Goal: Transaction & Acquisition: Purchase product/service

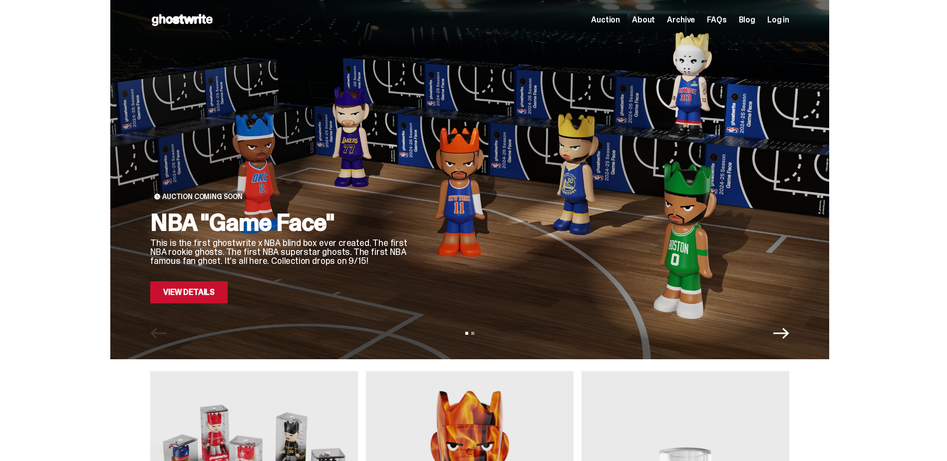
click at [254, 211] on h2 "NBA "Game Face"" at bounding box center [280, 223] width 260 height 24
click at [214, 291] on link "View Details" at bounding box center [188, 293] width 77 height 22
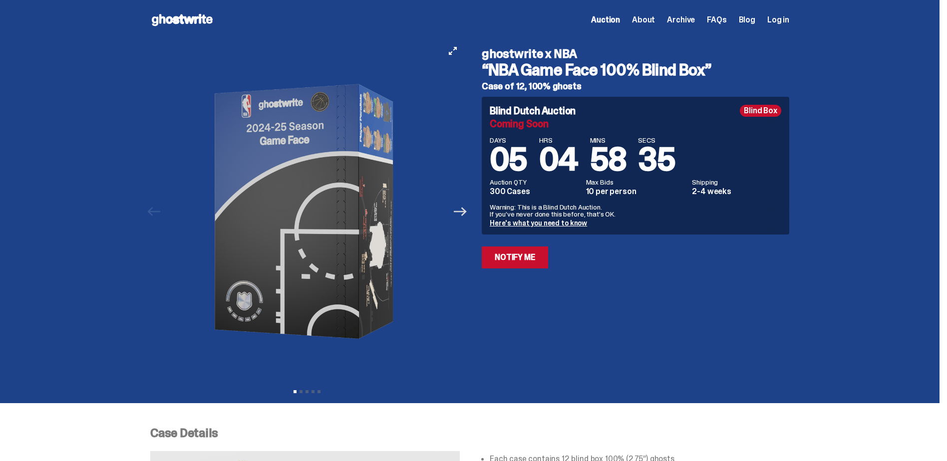
click at [462, 210] on icon "Next" at bounding box center [460, 211] width 13 height 13
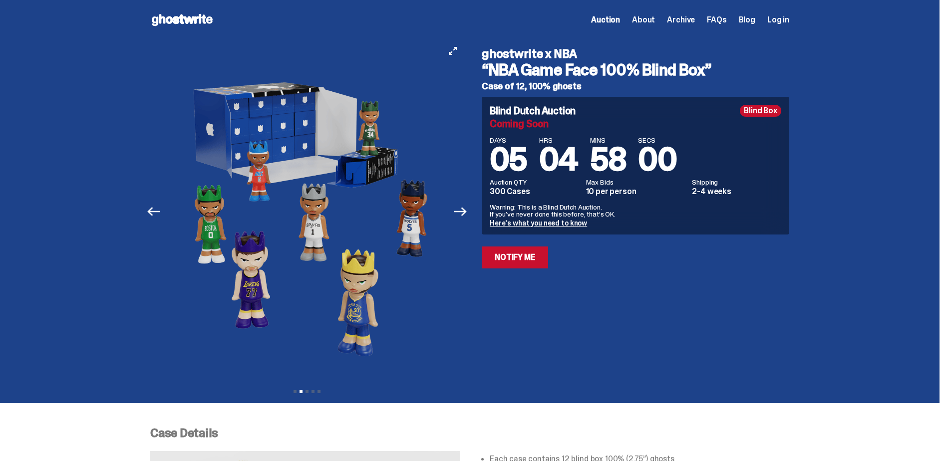
click at [467, 219] on button "Next" at bounding box center [460, 212] width 22 height 22
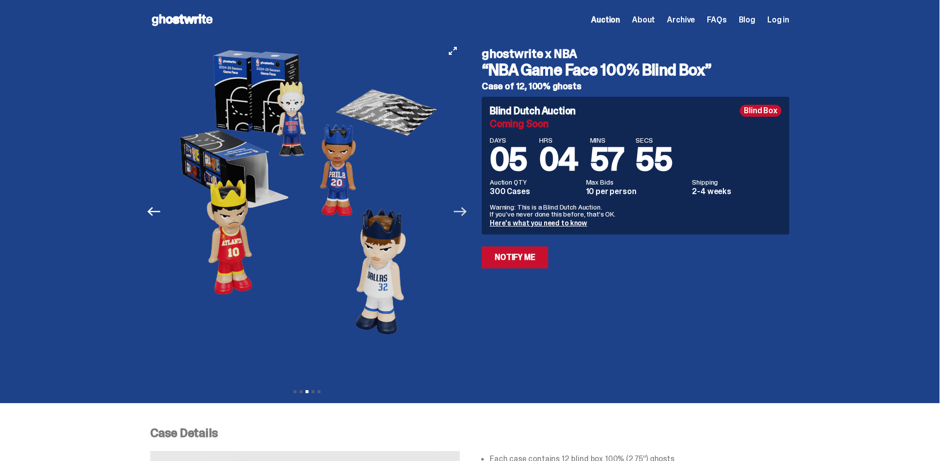
click at [466, 214] on icon "Next" at bounding box center [460, 211] width 13 height 13
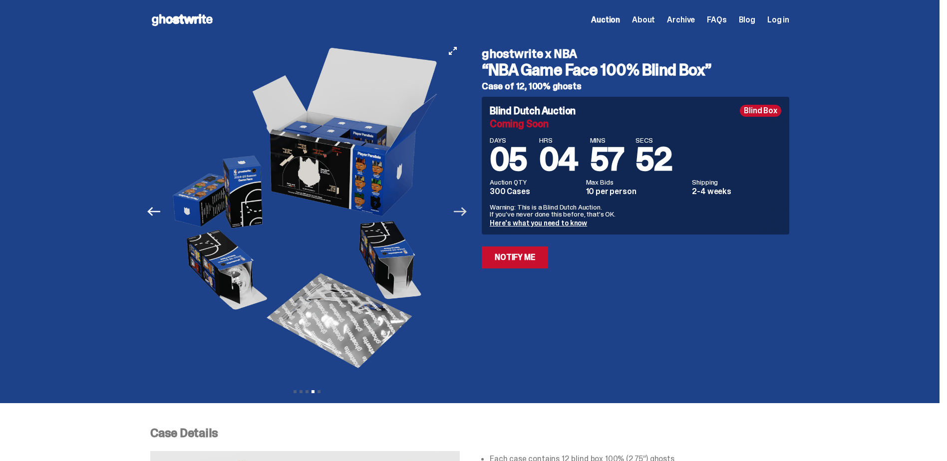
click at [466, 214] on icon "Next" at bounding box center [460, 211] width 13 height 13
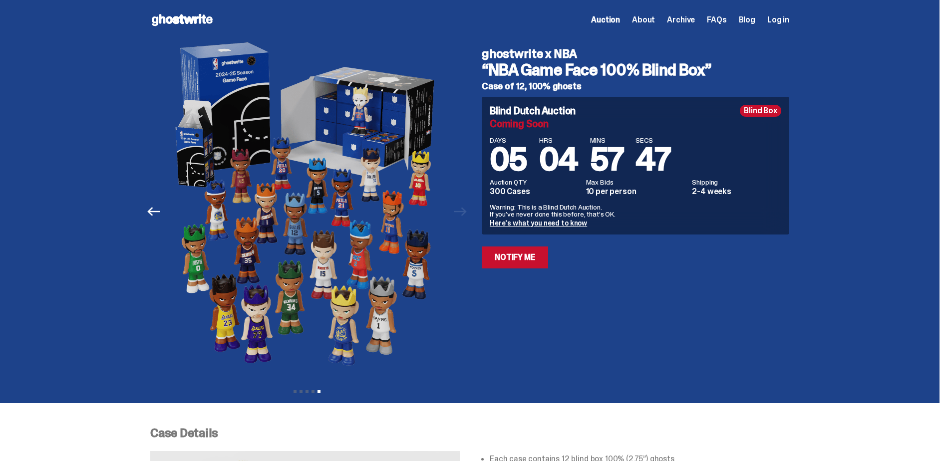
drag, startPoint x: 483, startPoint y: 52, endPoint x: 613, endPoint y: 226, distance: 217.3
click at [613, 226] on div "ghostwrite x NBA “NBA Game Face 100% Blind Box” Case of 12, 100% ghosts Blind D…" at bounding box center [630, 212] width 320 height 344
copy div "ghostwrite x NBA “NBA Game Face 100% Blind Box” Case of 12, 100% ghosts Blind D…"
click at [534, 224] on link "Here's what you need to know" at bounding box center [538, 223] width 97 height 9
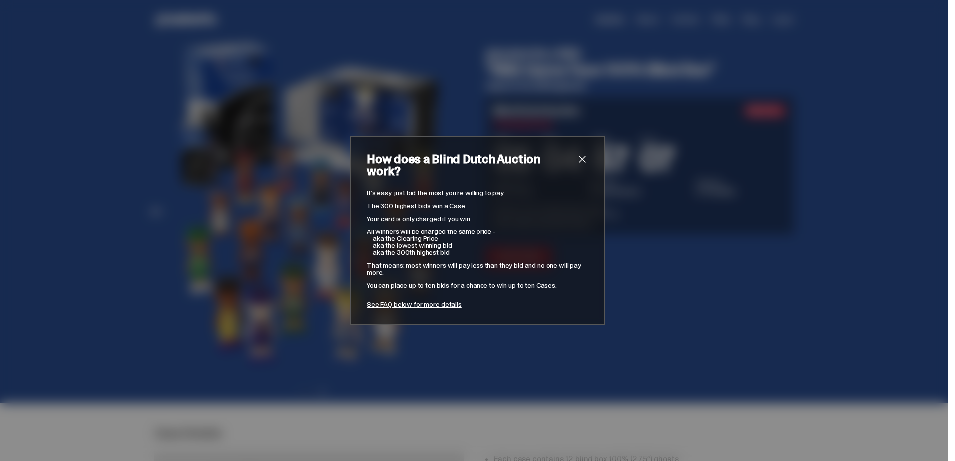
drag, startPoint x: 559, startPoint y: 280, endPoint x: 352, endPoint y: 162, distance: 237.7
click at [352, 162] on div "How does a Blind Dutch Auction work? It’s easy: just bid the most you’re willin…" at bounding box center [477, 230] width 256 height 189
copy div "How does a Blind Dutch Auction work? It’s easy: just bid the most you’re willin…"
click at [576, 160] on span "close" at bounding box center [582, 159] width 12 height 12
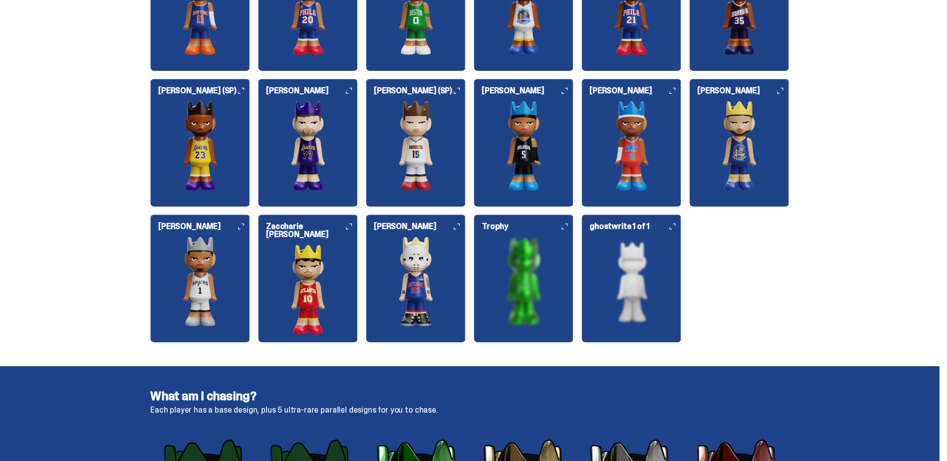
scroll to position [1298, 0]
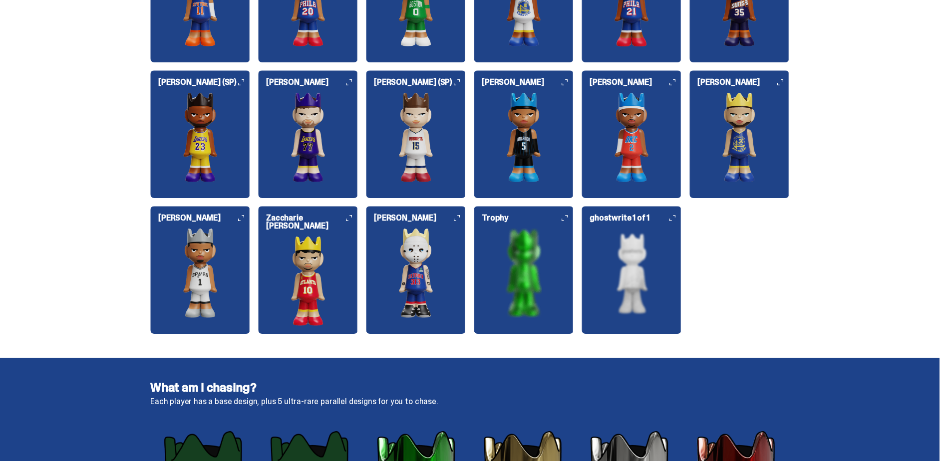
click at [643, 268] on img at bounding box center [632, 273] width 100 height 90
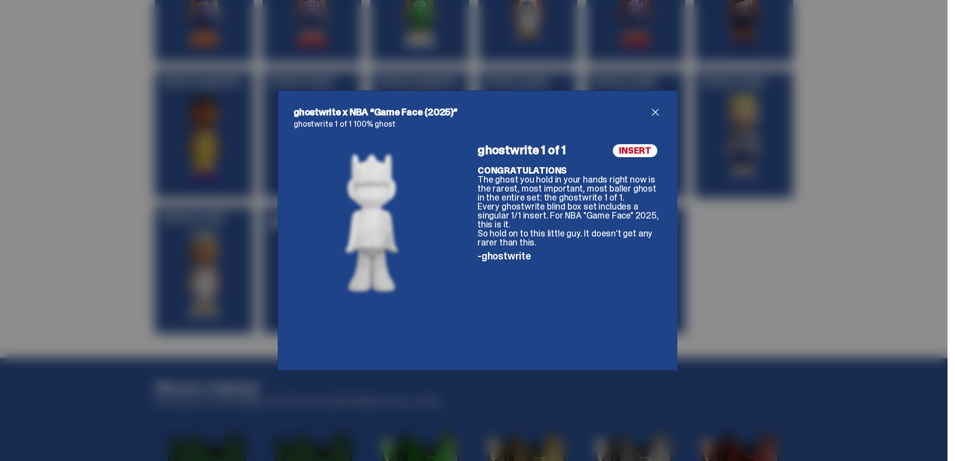
click at [532, 252] on div "INSERT ghostwrite 1 of 1 CONGRATULATIONS The ghost you hold in your hands right…" at bounding box center [569, 249] width 184 height 211
drag, startPoint x: 532, startPoint y: 252, endPoint x: 470, endPoint y: 145, distance: 123.9
click at [470, 145] on div "INSERT ghostwrite 1 of 1 CONGRATULATIONS The ghost you hold in your hands right…" at bounding box center [477, 249] width 367 height 211
copy div "INSERT ghostwrite 1 of 1 CONGRATULATIONS The ghost you hold in your hands right…"
click at [703, 196] on div "ghostwrite x NBA “Game Face (2025)” ghostwrite 1 of 1 100% ghost INSERT ghostwr…" at bounding box center [477, 230] width 955 height 461
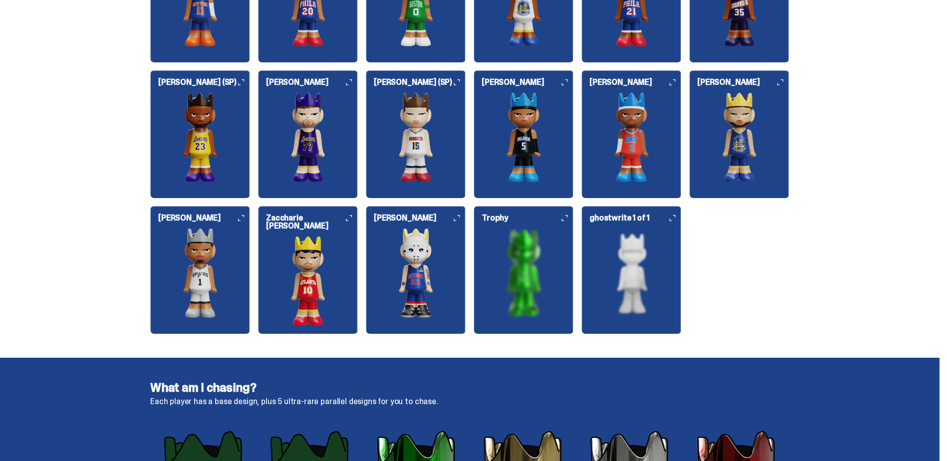
click at [555, 255] on img at bounding box center [524, 273] width 100 height 90
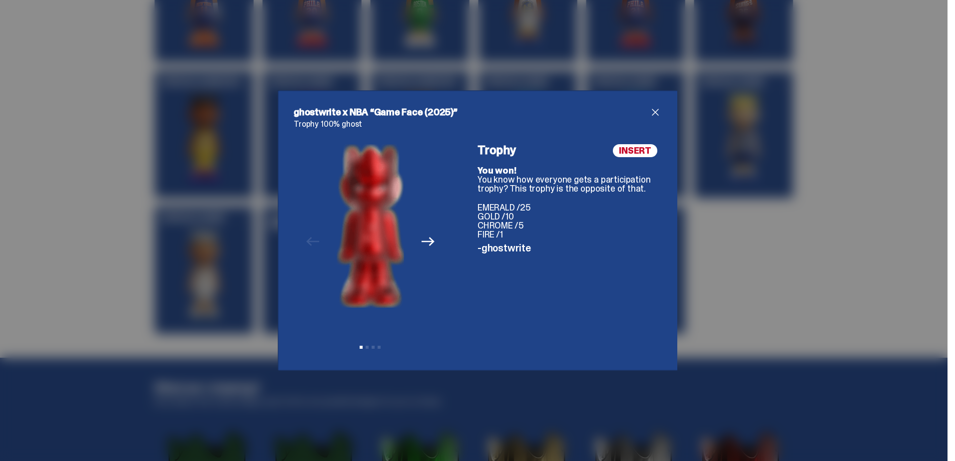
click at [711, 184] on div "ghostwrite x NBA “Game Face (2025)” Trophy 100% ghost Previous Next View slide …" at bounding box center [477, 230] width 955 height 461
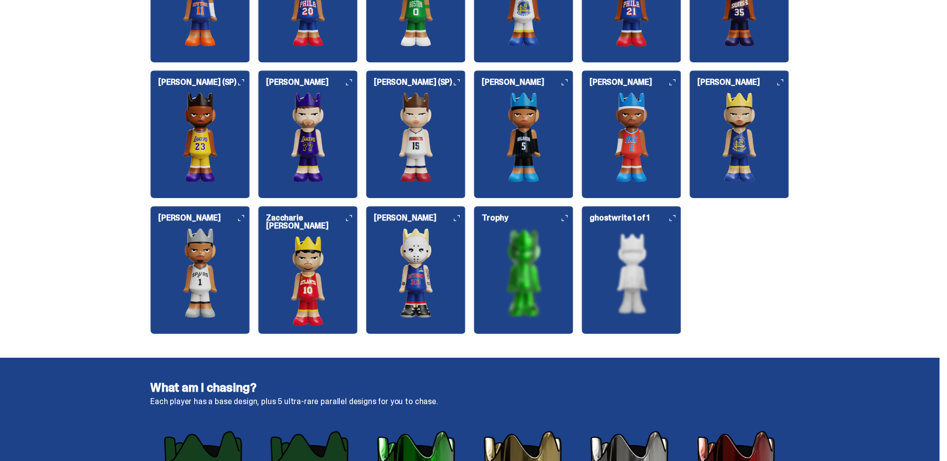
click at [447, 261] on img at bounding box center [416, 273] width 100 height 90
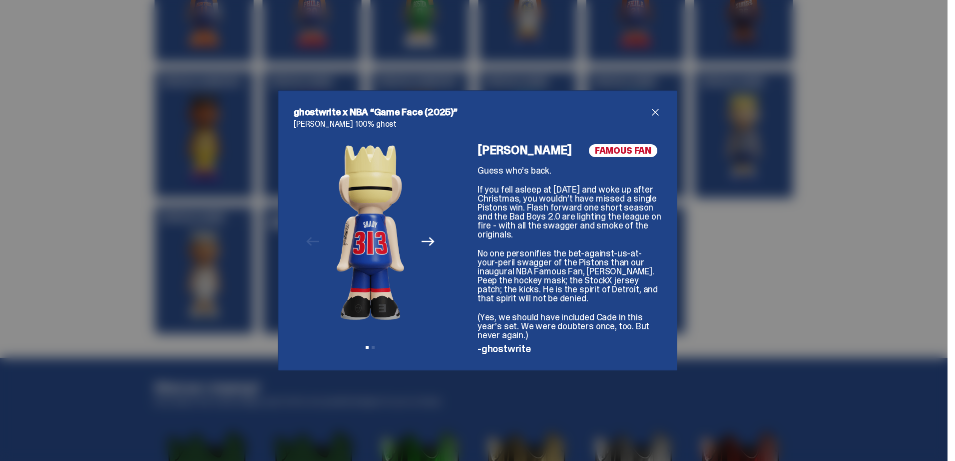
click at [429, 236] on icon "Next" at bounding box center [427, 241] width 13 height 13
click at [429, 236] on div "Previous Next View slide 1 View slide 2" at bounding box center [370, 249] width 153 height 211
click at [429, 240] on div "Previous Next View slide 1 View slide 2" at bounding box center [370, 249] width 153 height 211
click at [311, 247] on icon "Previous" at bounding box center [312, 241] width 13 height 13
click at [826, 245] on div "ghostwrite x NBA “Game Face (2025)” Eminem 100% ghost Previous Next View slide …" at bounding box center [477, 230] width 955 height 461
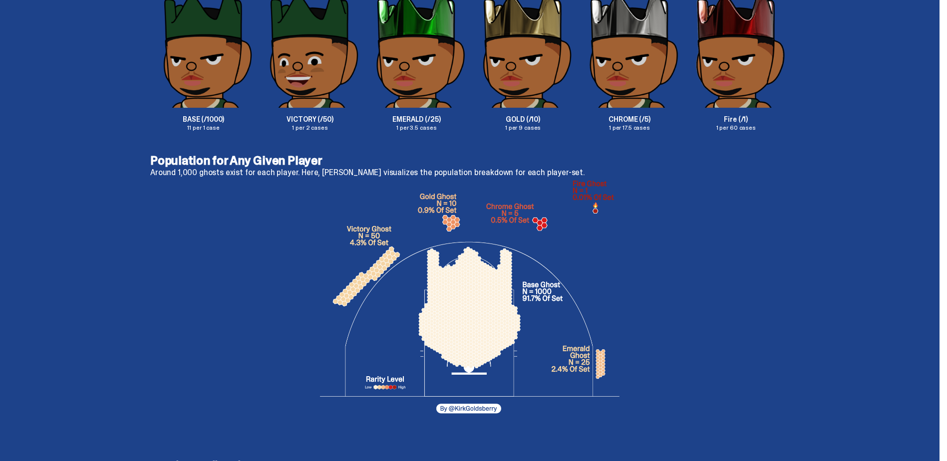
scroll to position [1747, 0]
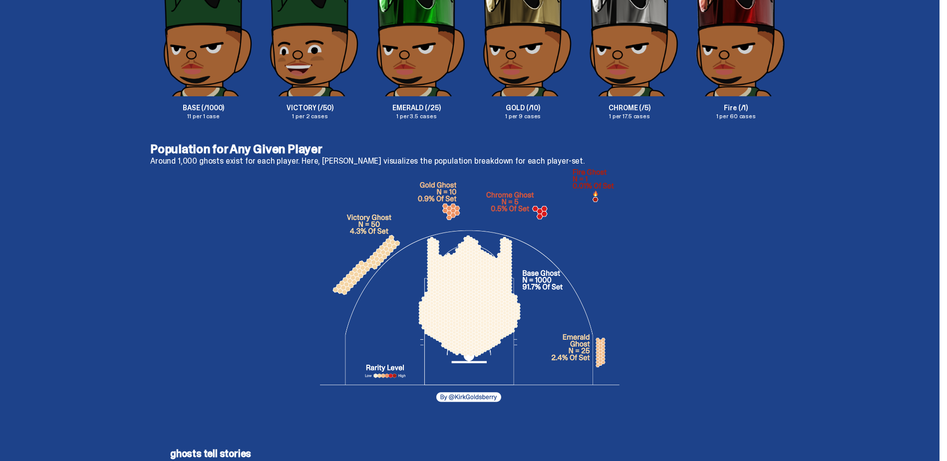
click at [488, 288] on img at bounding box center [470, 289] width 300 height 240
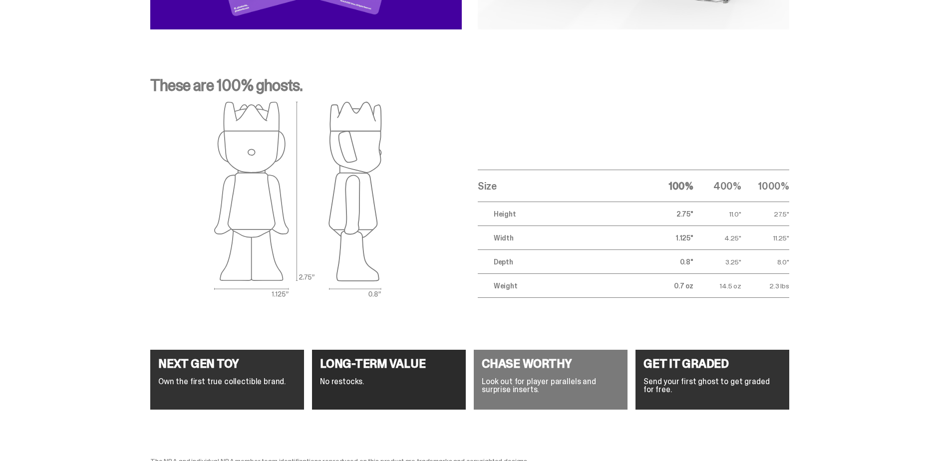
scroll to position [3537, 0]
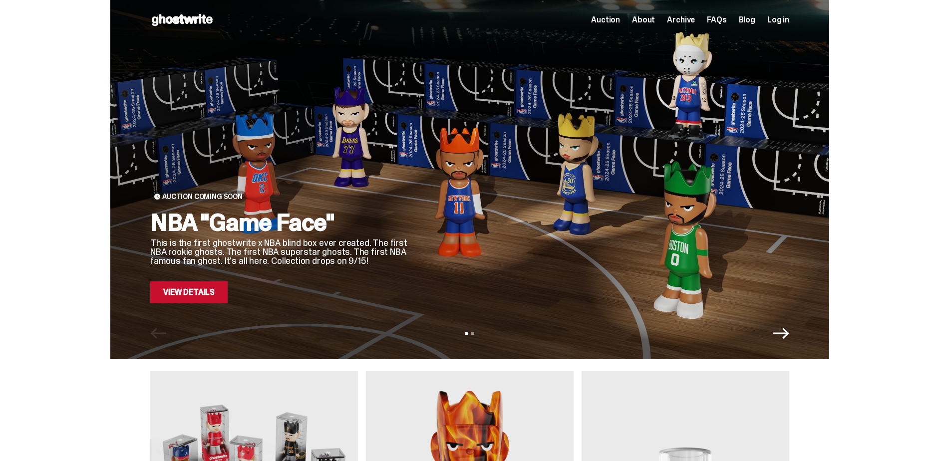
click at [779, 333] on icon "Next" at bounding box center [781, 334] width 16 height 16
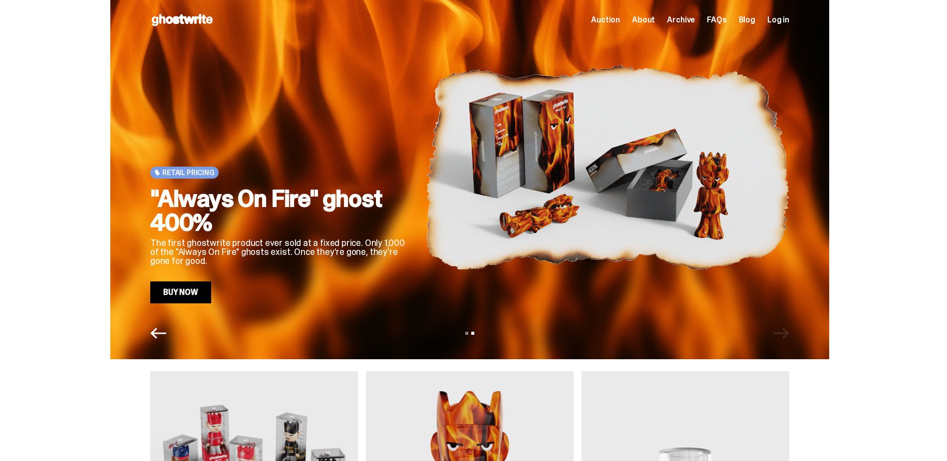
click at [612, 252] on img at bounding box center [607, 167] width 363 height 273
click at [600, 219] on img at bounding box center [607, 167] width 363 height 273
click at [195, 290] on link "Buy Now" at bounding box center [180, 293] width 61 height 22
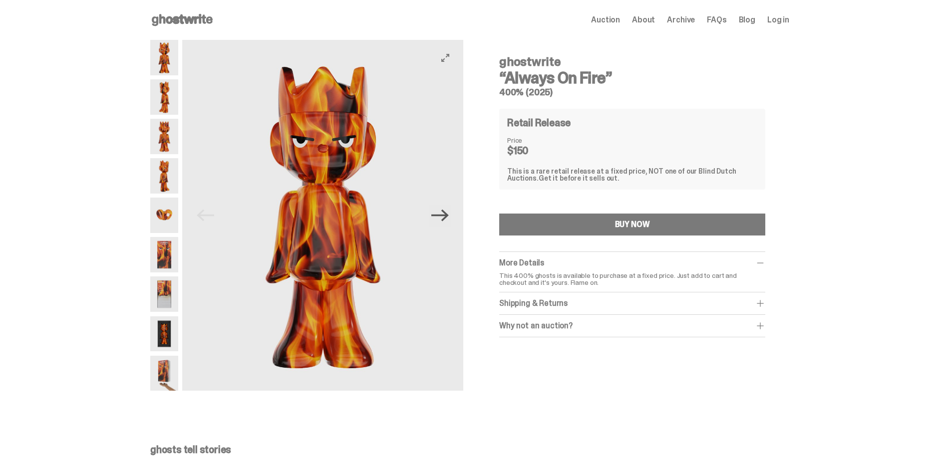
click at [449, 215] on icon "Next" at bounding box center [439, 215] width 17 height 17
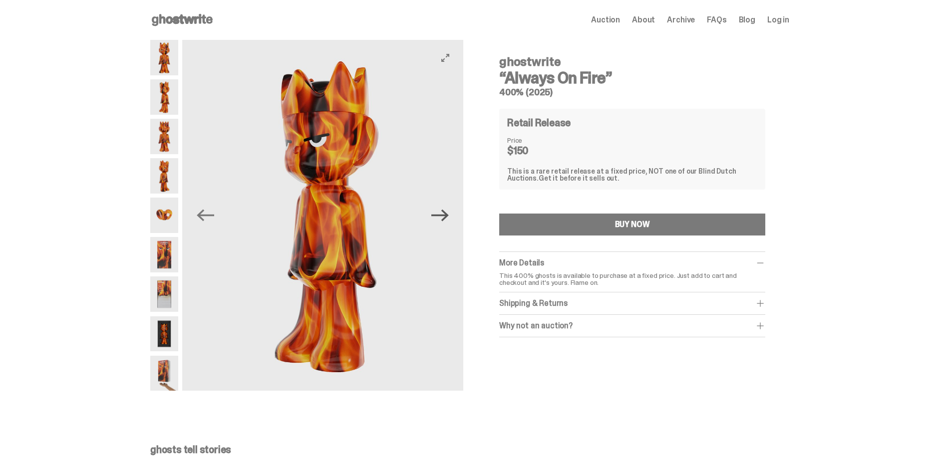
click at [449, 215] on icon "Next" at bounding box center [439, 215] width 17 height 17
